Goal: Check status: Verify the current state of an ongoing process or item

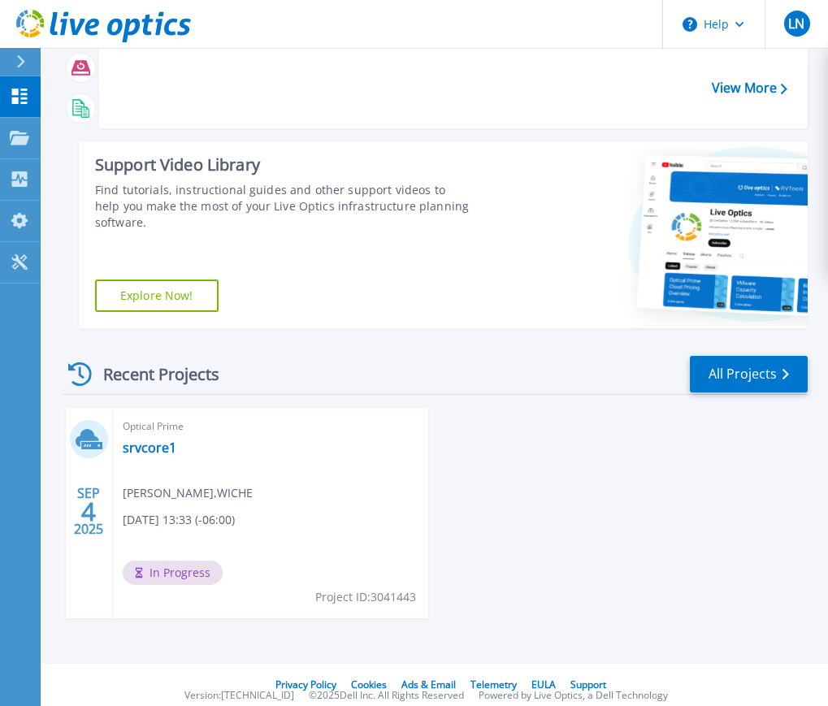
scroll to position [174, 0]
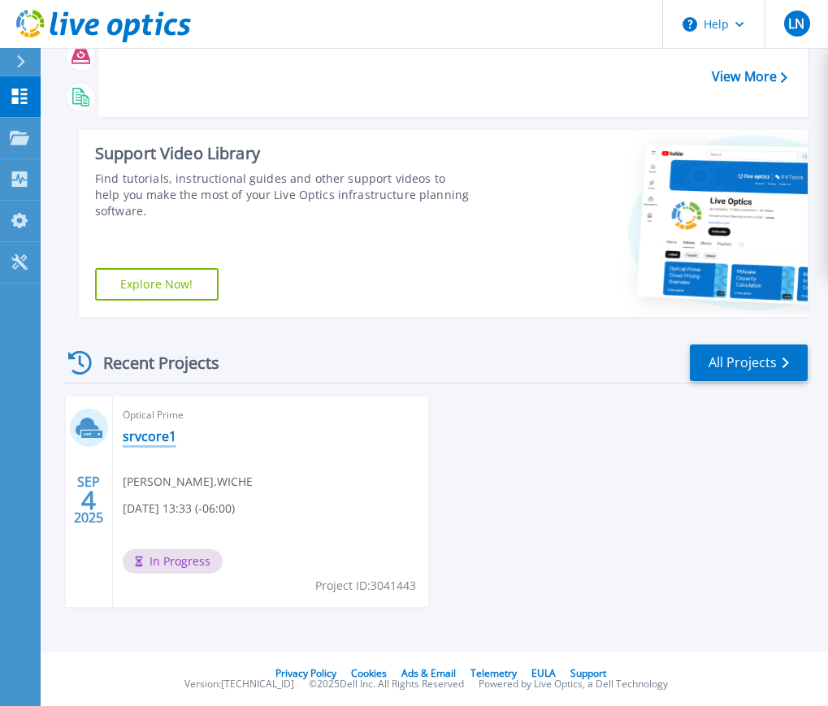
click at [167, 438] on link "srvcore1" at bounding box center [150, 436] width 54 height 16
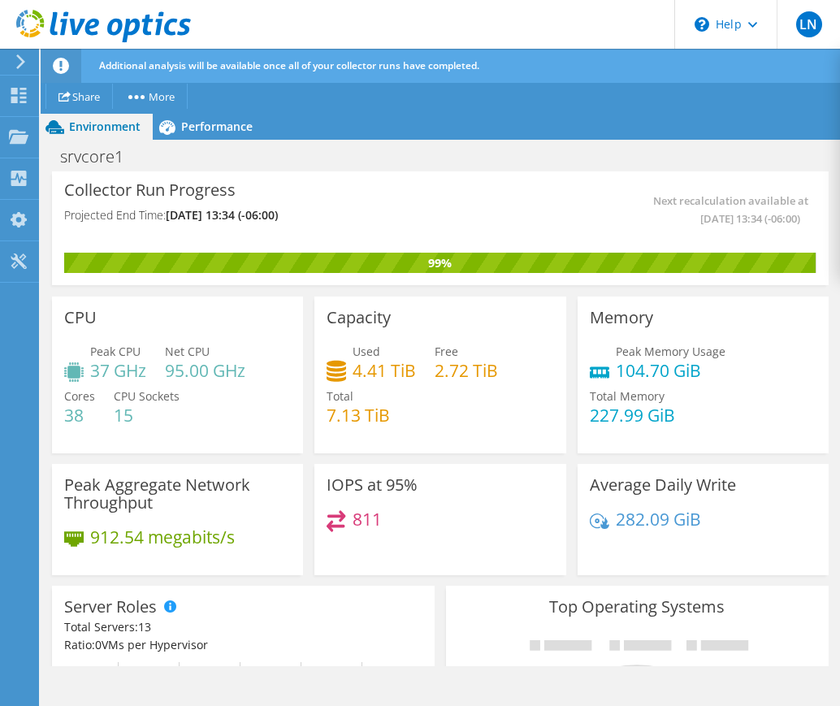
scroll to position [837, 0]
click at [226, 125] on span "Performance" at bounding box center [217, 126] width 72 height 15
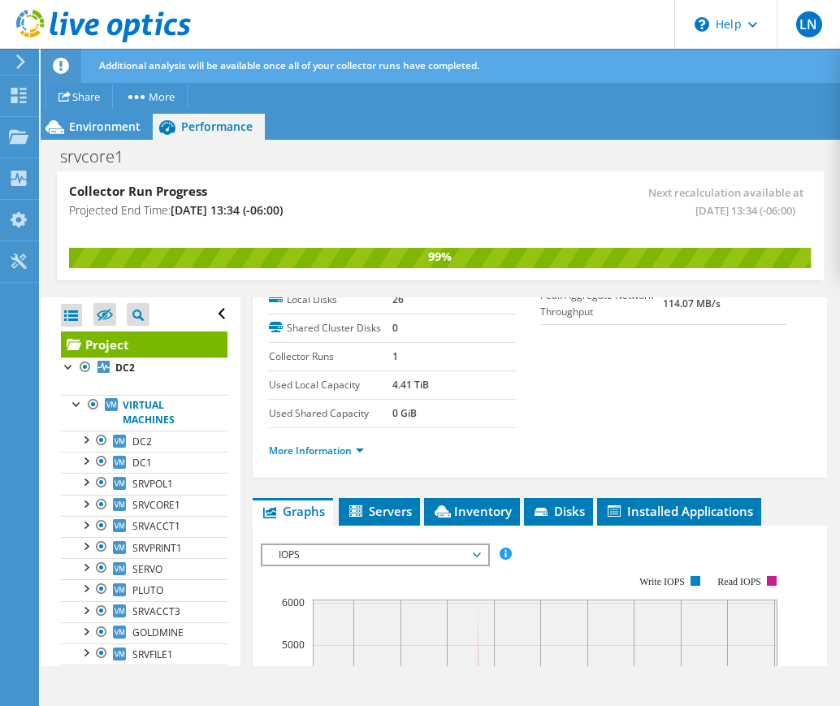
scroll to position [325, 0]
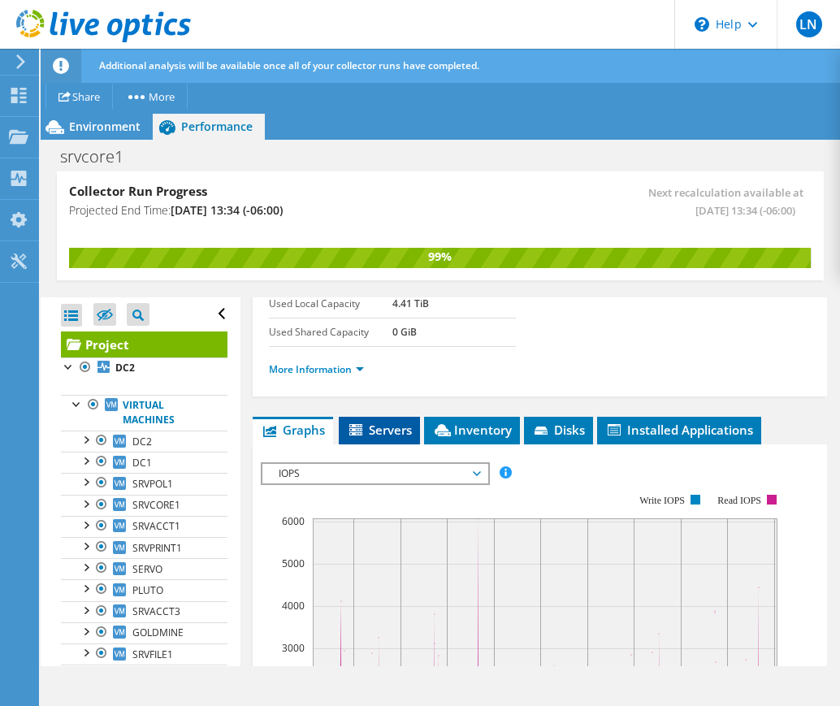
click at [382, 428] on span "Servers" at bounding box center [379, 430] width 65 height 16
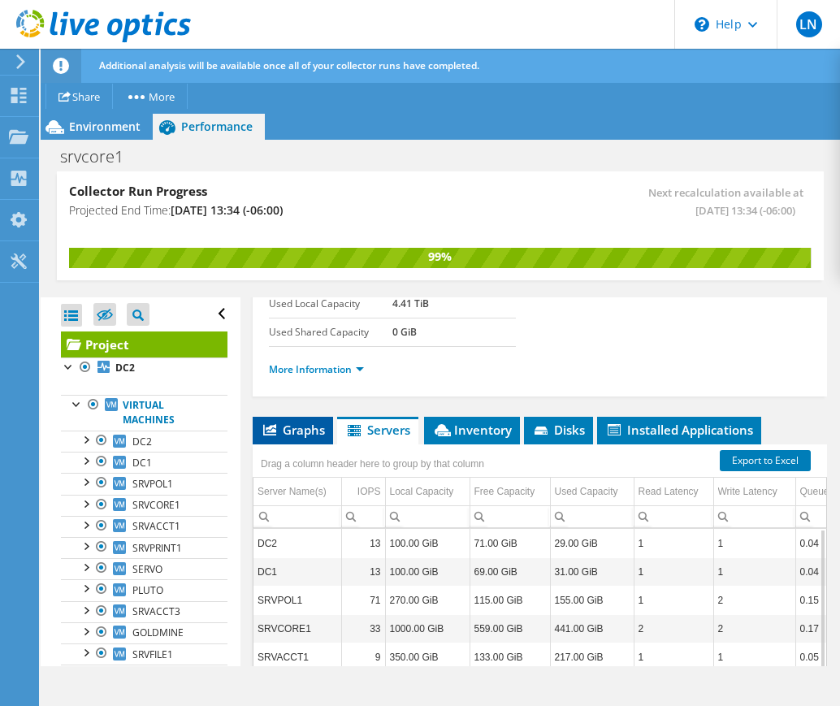
click at [294, 427] on span "Graphs" at bounding box center [293, 430] width 64 height 16
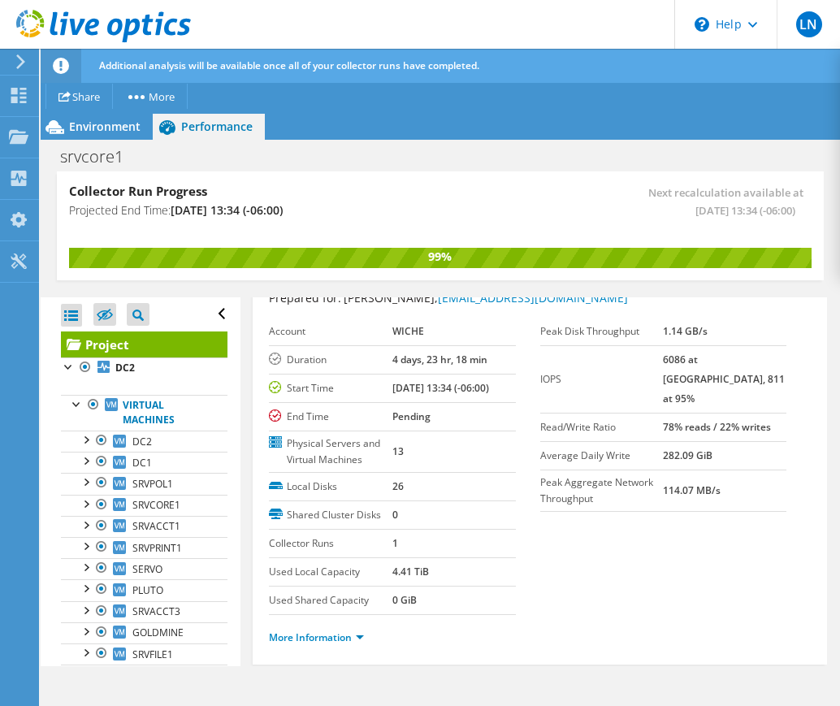
scroll to position [0, 0]
